Goal: Task Accomplishment & Management: Manage account settings

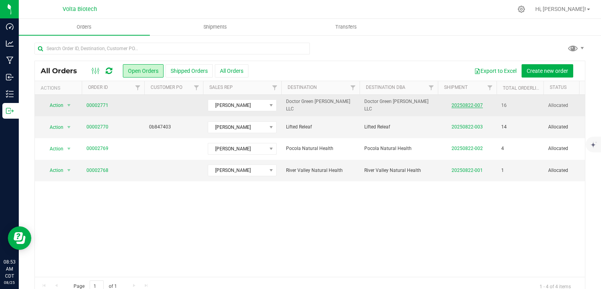
click at [465, 107] on link "20250822-007" at bounding box center [467, 105] width 31 height 5
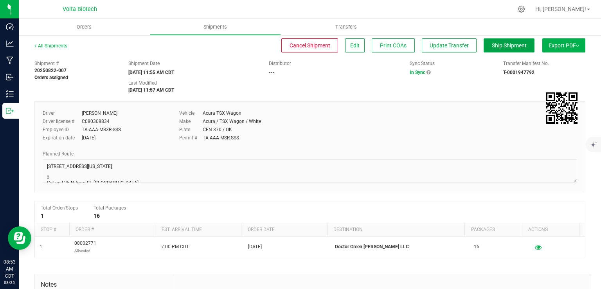
click at [495, 43] on span "Ship Shipment" at bounding box center [509, 45] width 35 height 6
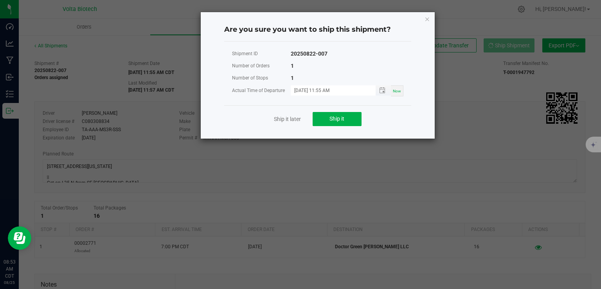
click at [307, 91] on input "08/22/2025 11:55 AM" at bounding box center [329, 90] width 77 height 10
click at [334, 120] on span "Ship it" at bounding box center [337, 118] width 15 height 6
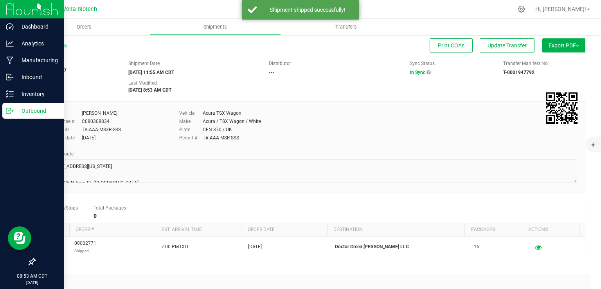
click at [13, 111] on line at bounding box center [11, 111] width 4 height 0
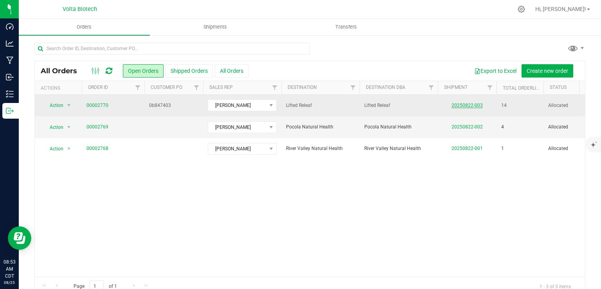
click at [466, 105] on link "20250822-003" at bounding box center [467, 105] width 31 height 5
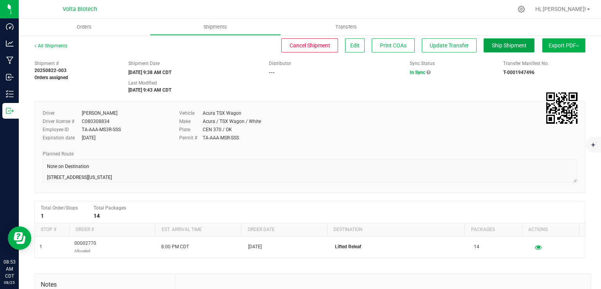
click at [490, 51] on button "Ship Shipment" at bounding box center [509, 45] width 51 height 14
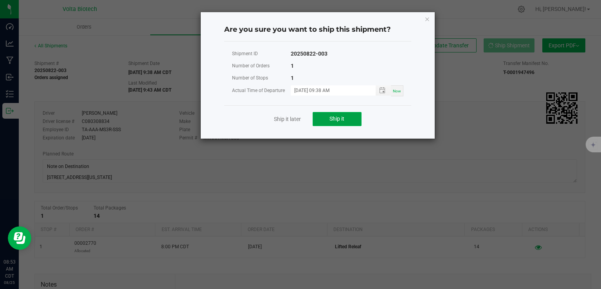
click at [336, 114] on button "Ship it" at bounding box center [337, 119] width 49 height 14
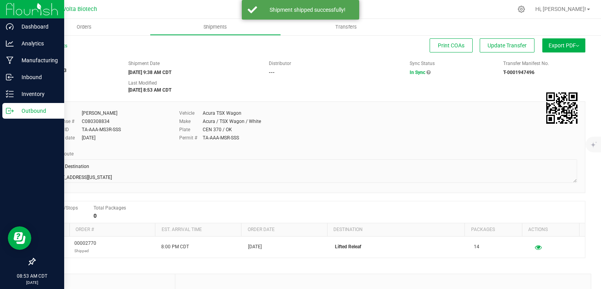
click at [8, 112] on icon at bounding box center [10, 111] width 8 height 8
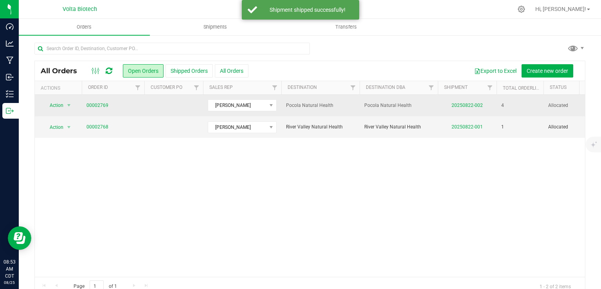
click at [460, 108] on td "20250822-002" at bounding box center [467, 106] width 59 height 22
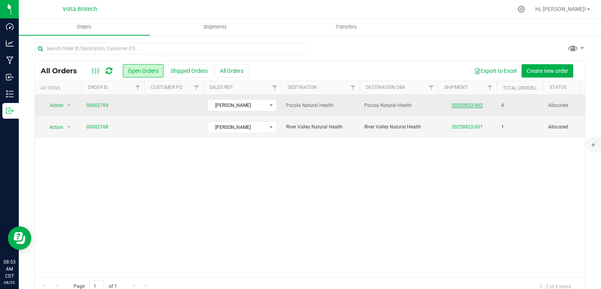
click at [457, 104] on link "20250822-002" at bounding box center [467, 105] width 31 height 5
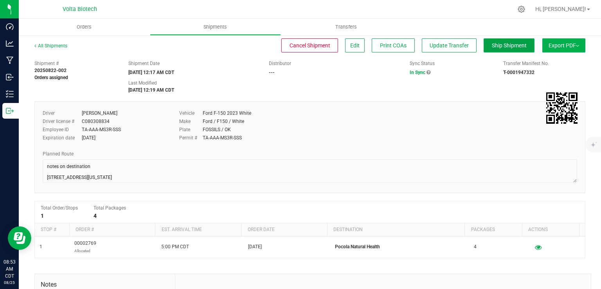
click at [498, 49] on button "Ship Shipment" at bounding box center [509, 45] width 51 height 14
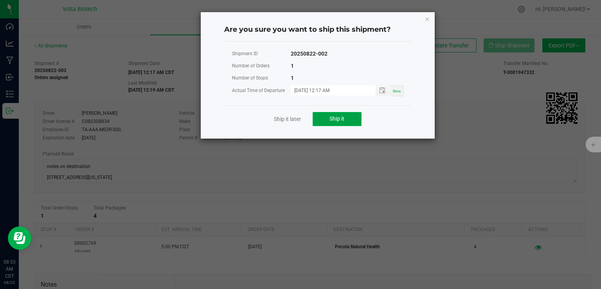
click at [321, 116] on button "Ship it" at bounding box center [337, 119] width 49 height 14
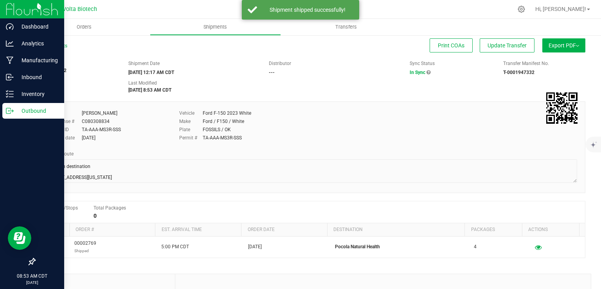
click at [6, 111] on icon at bounding box center [10, 111] width 8 height 8
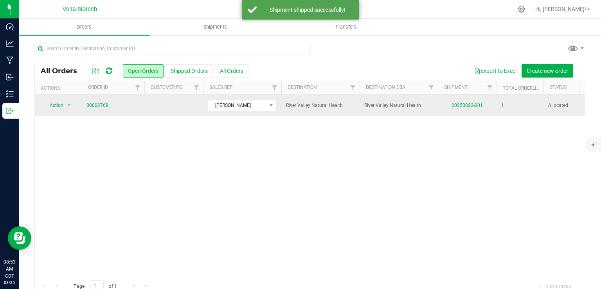
click at [467, 106] on link "20250822-001" at bounding box center [467, 105] width 31 height 5
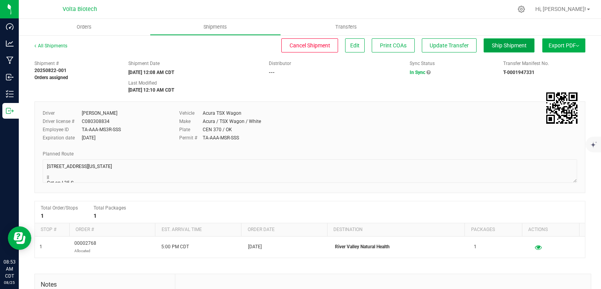
click at [507, 49] on button "Ship Shipment" at bounding box center [509, 45] width 51 height 14
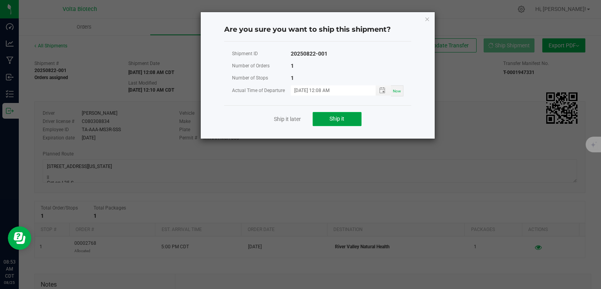
click at [328, 116] on button "Ship it" at bounding box center [337, 119] width 49 height 14
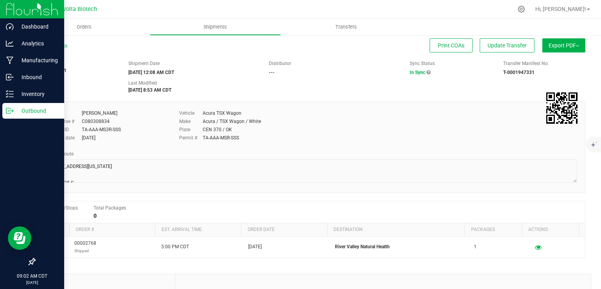
click at [10, 108] on icon at bounding box center [8, 110] width 4 height 5
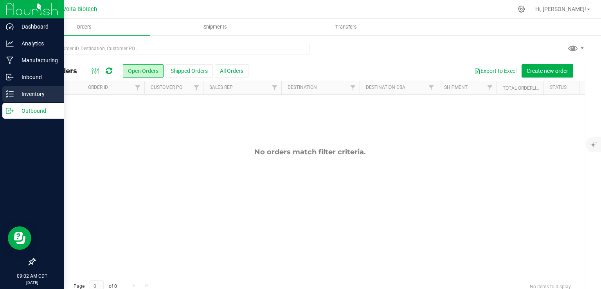
click at [24, 91] on p "Inventory" at bounding box center [37, 93] width 47 height 9
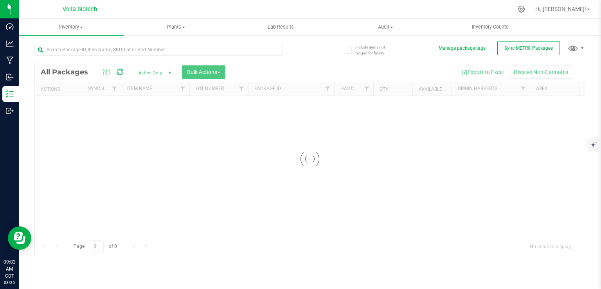
click at [99, 47] on input "text" at bounding box center [158, 50] width 249 height 12
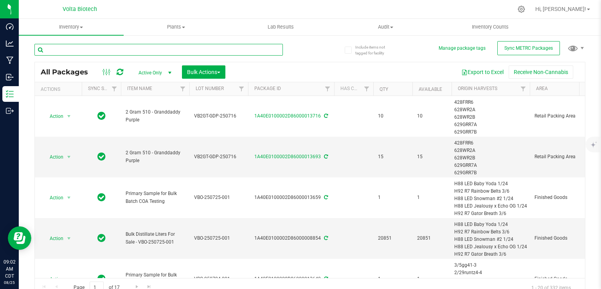
click at [99, 47] on input "text" at bounding box center [158, 50] width 249 height 12
type input "BULK"
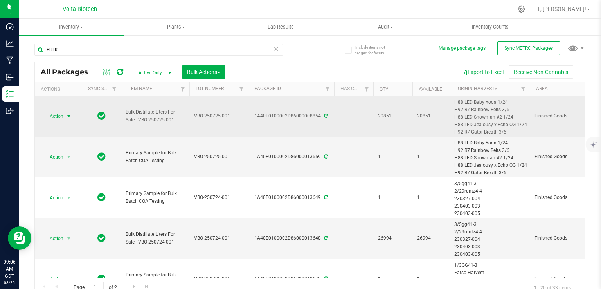
click at [63, 114] on span "Action" at bounding box center [53, 116] width 21 height 11
click at [69, 116] on span "select" at bounding box center [69, 116] width 6 height 6
click at [176, 132] on td "Bulk Distillate Liters For Sale - VBO-250725-001" at bounding box center [155, 116] width 69 height 41
click at [70, 115] on span "select" at bounding box center [69, 116] width 6 height 6
click at [146, 121] on span "Bulk Distillate Liters For Sale - VBO-250725-001" at bounding box center [155, 115] width 59 height 15
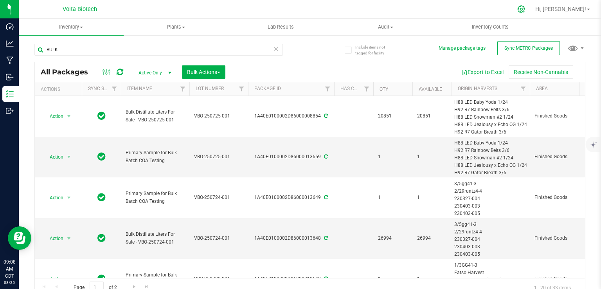
click at [526, 7] on icon at bounding box center [522, 9] width 8 height 8
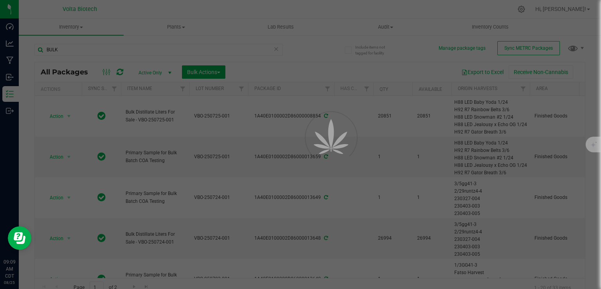
click at [229, 117] on div at bounding box center [300, 144] width 601 height 289
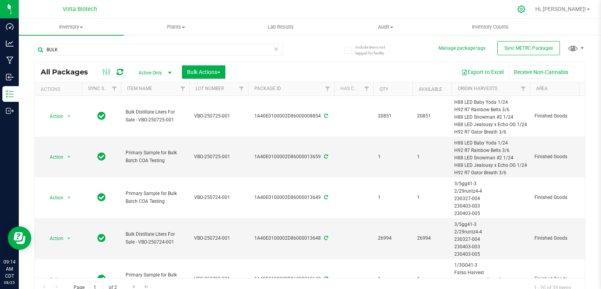
click at [526, 11] on icon at bounding box center [522, 9] width 8 height 8
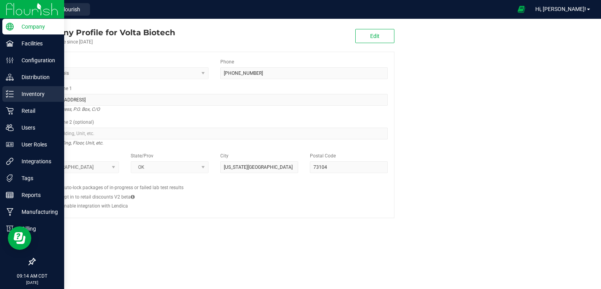
click at [42, 93] on p "Inventory" at bounding box center [37, 93] width 47 height 9
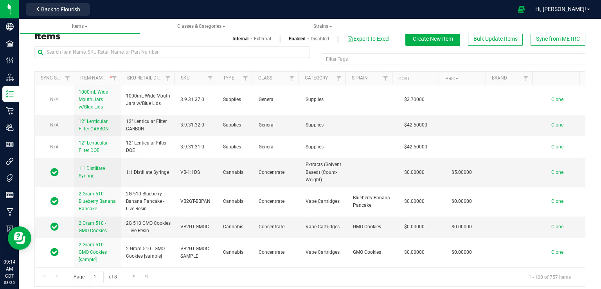
scroll to position [14, 0]
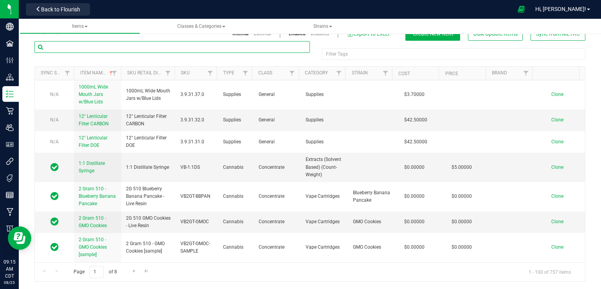
click at [167, 46] on input "text" at bounding box center [172, 47] width 276 height 12
type input "bulk"
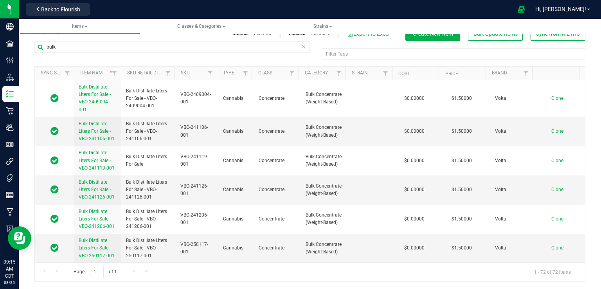
click at [101, 68] on th "Item Name" at bounding box center [97, 74] width 47 height 14
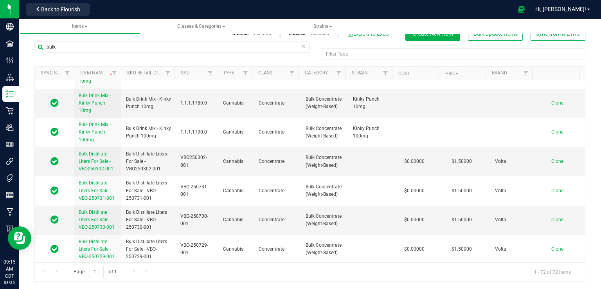
scroll to position [307, 0]
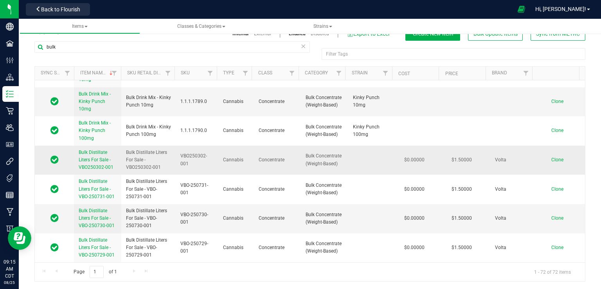
click at [94, 163] on span "Bulk Distillate Liters For Sale - VBO250302-001" at bounding box center [96, 160] width 35 height 20
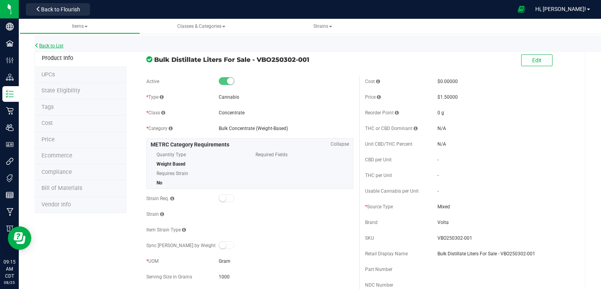
click at [46, 47] on link "Back to List" at bounding box center [48, 45] width 29 height 5
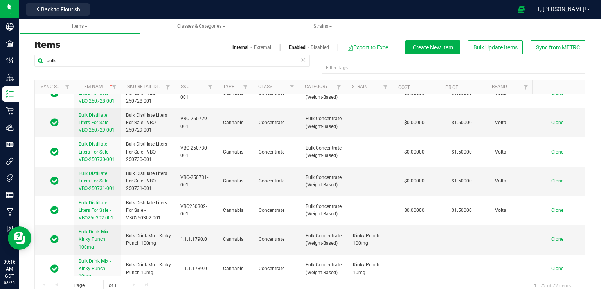
scroll to position [1600, 0]
click at [552, 178] on span "Clone" at bounding box center [558, 180] width 12 height 5
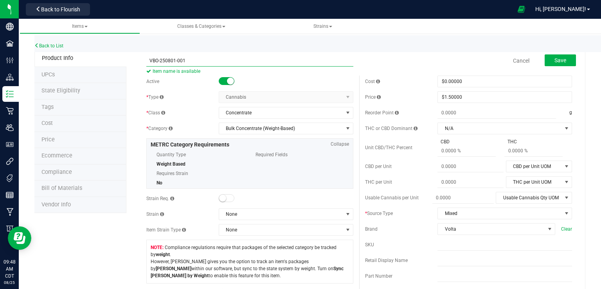
click at [147, 60] on input "VBO-250801-001" at bounding box center [249, 61] width 207 height 12
click at [245, 61] on input "BULK LITERS FOR SALE VBO-250801-001" at bounding box center [249, 61] width 207 height 12
paste input "ulk Distillate Liters For Sale - VBO-250725"
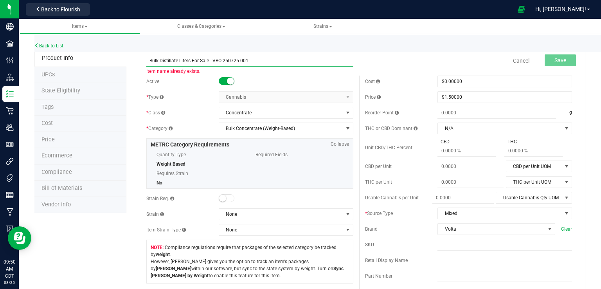
drag, startPoint x: 228, startPoint y: 61, endPoint x: 237, endPoint y: 60, distance: 9.6
click at [237, 60] on input "Bulk Distillate Liters For Sale - VBO-250725-001" at bounding box center [249, 61] width 207 height 12
click at [312, 63] on input "Bulk Distillate Liters For Sale - VBO-250801-001" at bounding box center [249, 61] width 207 height 12
click at [236, 60] on input "Bulk Distillate Liters For Sale - VBO-250801-001" at bounding box center [249, 61] width 207 height 12
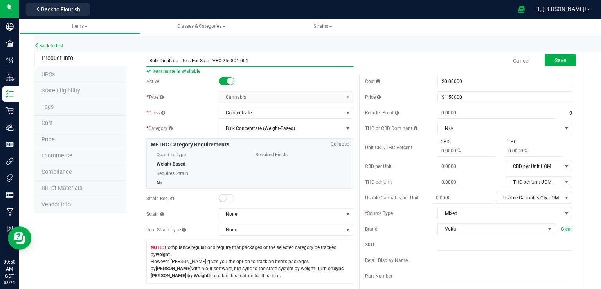
click at [236, 60] on input "Bulk Distillate Liters For Sale - VBO-250801-001" at bounding box center [249, 61] width 207 height 12
type input "Bulk Distillate Liters For Sale - VBO-250801-001"
click at [449, 244] on input "text" at bounding box center [505, 245] width 135 height 12
paste input "Bulk Distillate Liters For Sale - VBO-250801-001"
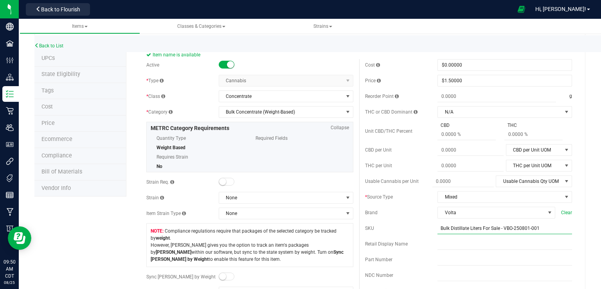
scroll to position [17, 0]
type input "Bulk Distillate Liters For Sale - VBO-250801-001"
click at [449, 244] on div "Cost $0.00000 0 Price $1.50000 1.5 Reorder Point g THC or CBD Dominant N/A N/A …" at bounding box center [468, 212] width 219 height 309
paste input "Bulk Distillate Liters For Sale - VBO-250801-001"
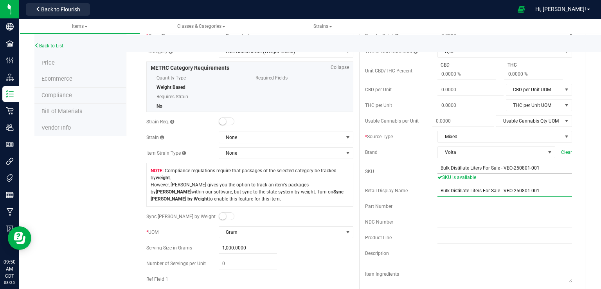
scroll to position [79, 0]
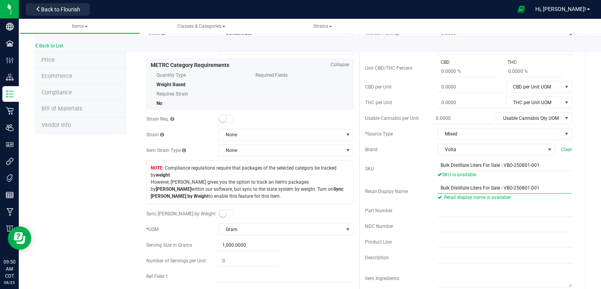
type input "Bulk Distillate Liters For Sale - VBO-250801-001"
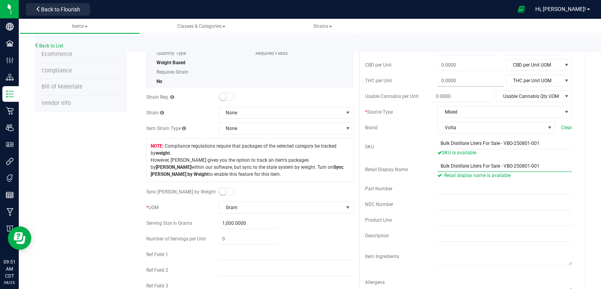
scroll to position [110, 0]
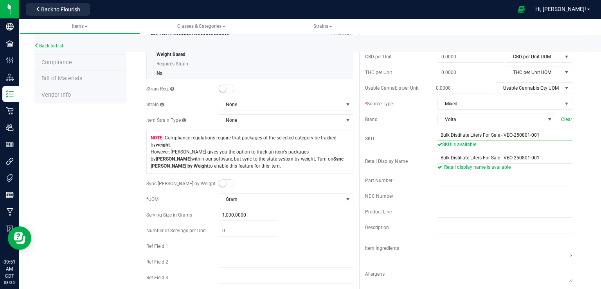
drag, startPoint x: 500, startPoint y: 134, endPoint x: 404, endPoint y: 139, distance: 95.7
drag, startPoint x: 404, startPoint y: 139, endPoint x: 387, endPoint y: 138, distance: 17.2
click at [387, 138] on div "SKU" at bounding box center [401, 138] width 72 height 7
drag, startPoint x: 501, startPoint y: 136, endPoint x: 420, endPoint y: 141, distance: 81.2
click at [420, 141] on div "SKU Bulk Distillate Liters For Sale - VBO-250801-001 SKU is available" at bounding box center [468, 138] width 207 height 19
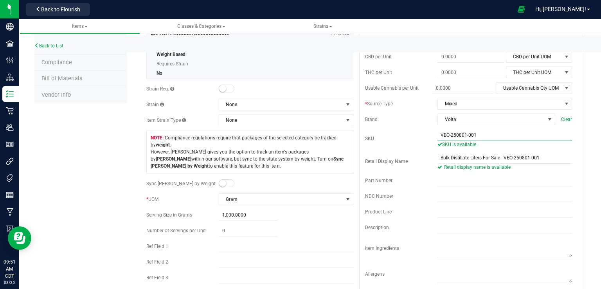
type input "VBO-250801-001"
drag, startPoint x: 392, startPoint y: 1, endPoint x: 551, endPoint y: 168, distance: 230.7
drag, startPoint x: 551, startPoint y: 168, endPoint x: 524, endPoint y: 216, distance: 54.3
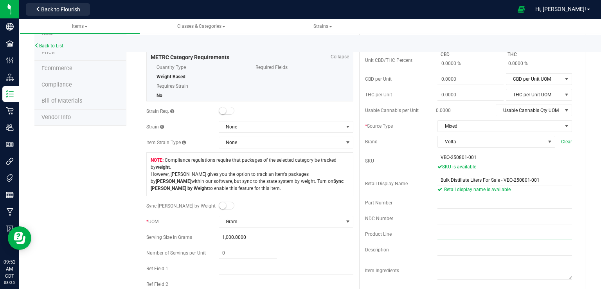
scroll to position [0, 0]
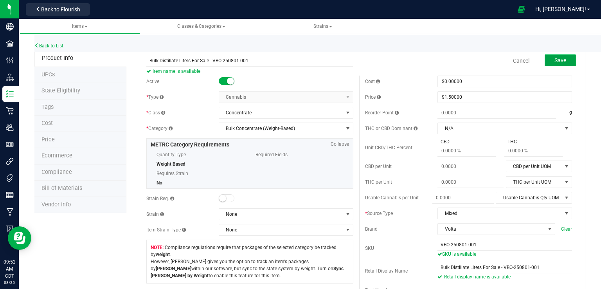
click at [555, 57] on span "Save" at bounding box center [561, 60] width 12 height 6
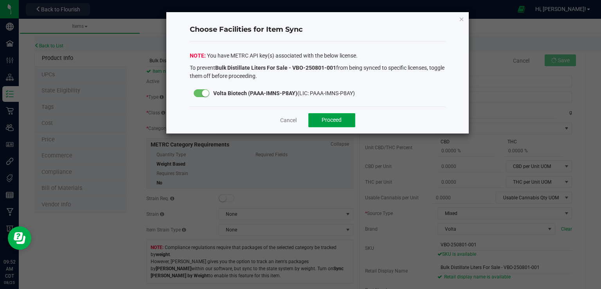
click at [345, 122] on button "Proceed" at bounding box center [332, 120] width 47 height 14
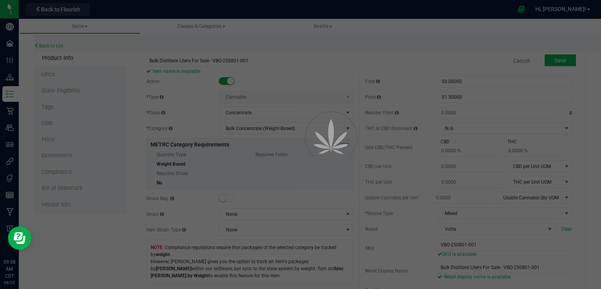
click at [255, 117] on div at bounding box center [300, 144] width 601 height 289
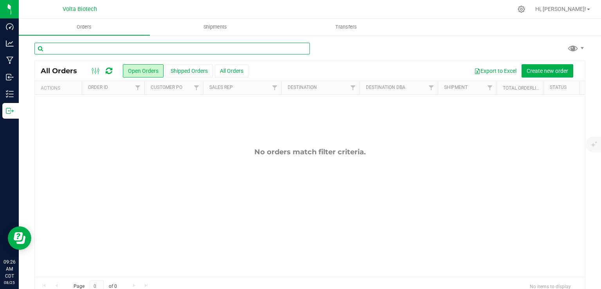
click at [102, 49] on input "text" at bounding box center [172, 49] width 276 height 12
click at [83, 53] on input "bulk" at bounding box center [172, 49] width 276 height 12
type input "vbo"
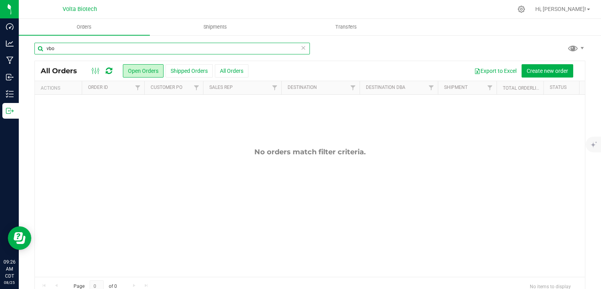
click at [88, 50] on input "vbo" at bounding box center [172, 49] width 276 height 12
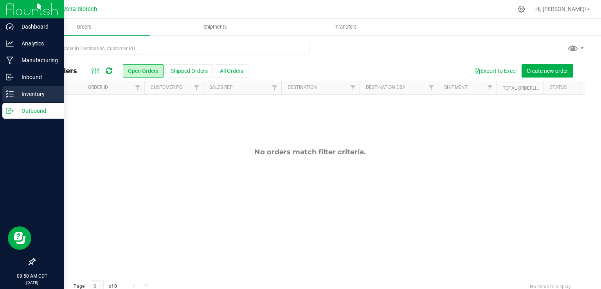
click at [16, 91] on p "Inventory" at bounding box center [37, 93] width 47 height 9
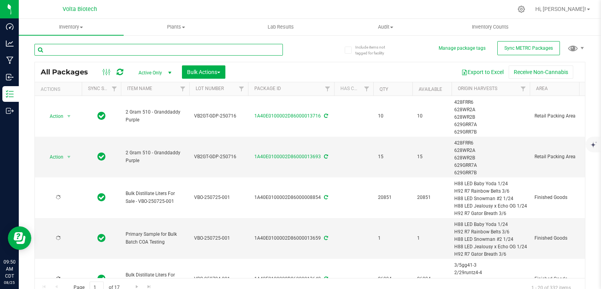
click at [115, 51] on input "text" at bounding box center [158, 50] width 249 height 12
type input "bulk"
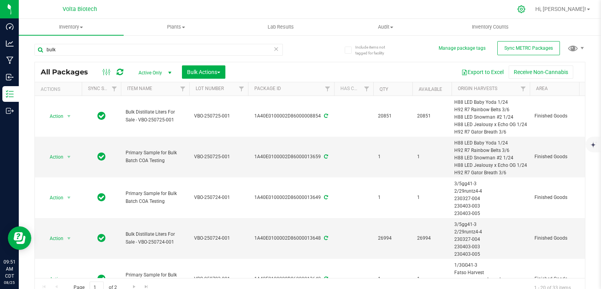
click at [526, 10] on icon at bounding box center [522, 9] width 8 height 8
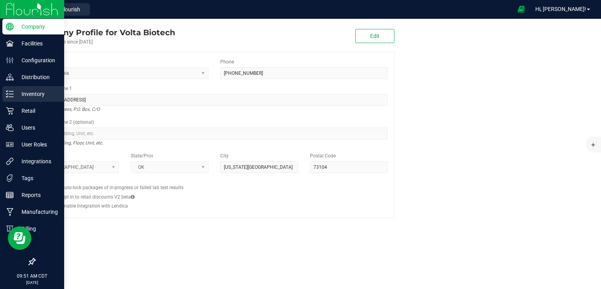
click at [22, 96] on p "Inventory" at bounding box center [37, 93] width 47 height 9
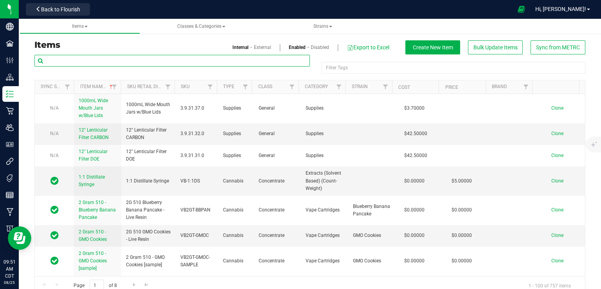
click at [126, 61] on input "text" at bounding box center [172, 61] width 276 height 12
paste input "Bulk Distillate Liters For Sale - VBO-250801-001"
click at [124, 61] on input "Bulk Distillate Liters For Sale - VBO-250801-001" at bounding box center [172, 61] width 276 height 12
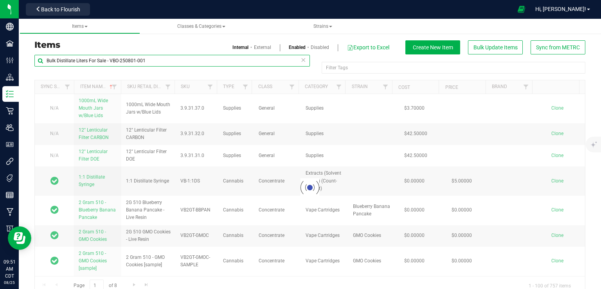
drag, startPoint x: 110, startPoint y: 61, endPoint x: 179, endPoint y: 65, distance: 68.6
click at [179, 65] on input "Bulk Distillate Liters For Sale - VBO-250801-001" at bounding box center [172, 61] width 276 height 12
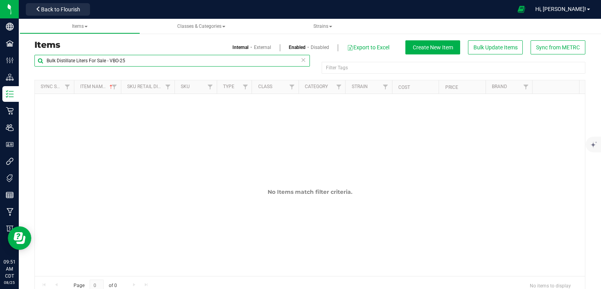
click at [176, 61] on input "Bulk Distillate Liters For Sale - VBO-25" at bounding box center [172, 61] width 276 height 12
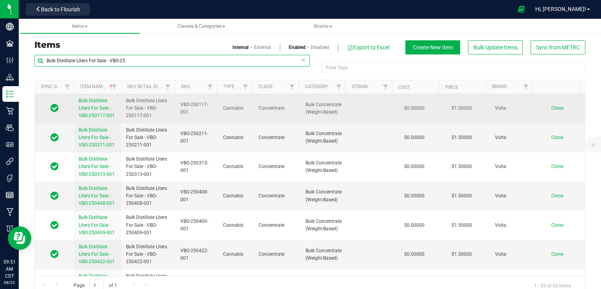
type input "Bulk Distillate Liters For Sale - VBO-25"
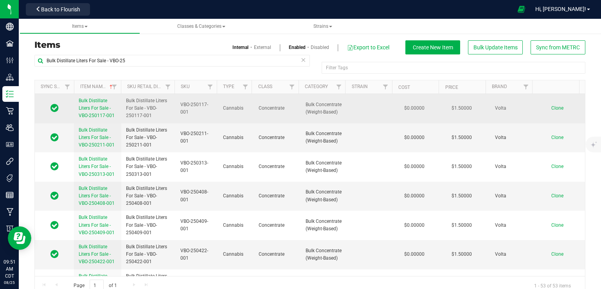
click at [93, 103] on span "Bulk Distillate Liters For Sale - VBO-250117-001" at bounding box center [97, 108] width 36 height 20
